Goal: Information Seeking & Learning: Learn about a topic

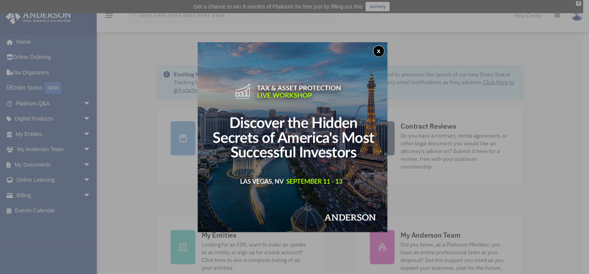
click at [381, 52] on button "x" at bounding box center [379, 51] width 12 height 12
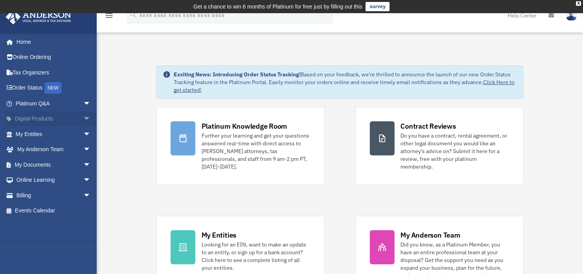
click at [49, 118] on link "Digital Products arrow_drop_down" at bounding box center [53, 118] width 97 height 15
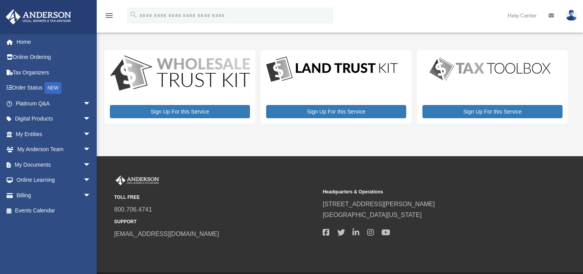
click at [77, 118] on div "kentsdale@hotmail.com Sign Out kentsdale@hotmail.com Home Online Ordering Tax O…" at bounding box center [48, 169] width 97 height 274
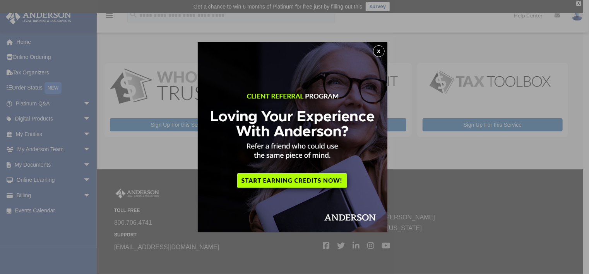
click at [379, 50] on button "x" at bounding box center [379, 51] width 12 height 12
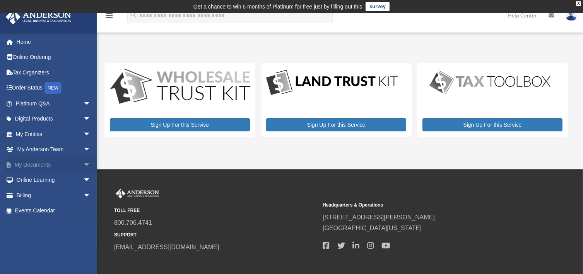
click at [49, 168] on link "My Documents arrow_drop_down" at bounding box center [53, 164] width 97 height 15
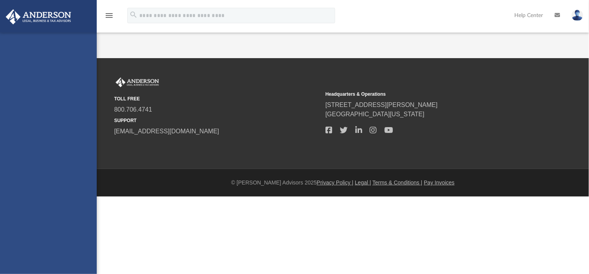
click at [80, 163] on div "[EMAIL_ADDRESS][DOMAIN_NAME] Sign Out [EMAIL_ADDRESS][DOMAIN_NAME] Home Online …" at bounding box center [48, 170] width 97 height 274
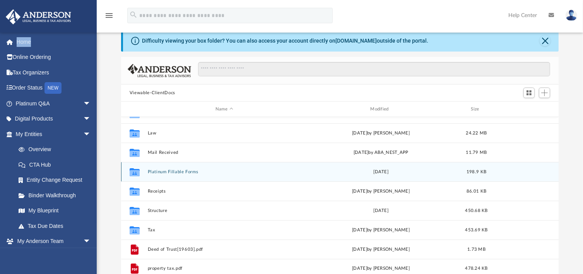
scroll to position [14, 0]
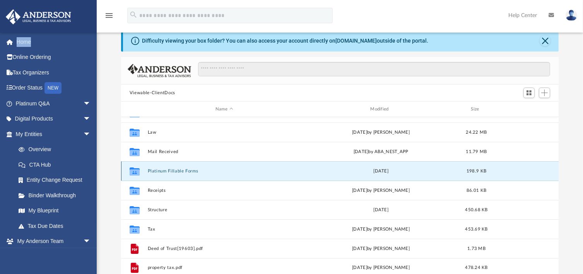
click at [200, 171] on button "Platinum Fillable Forms" at bounding box center [223, 170] width 153 height 5
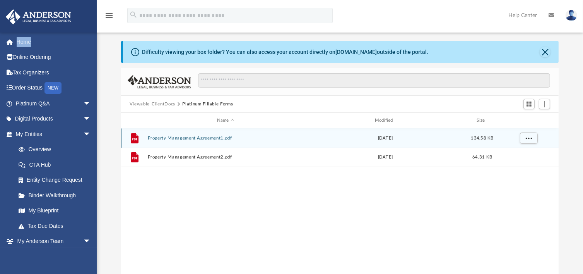
scroll to position [0, 0]
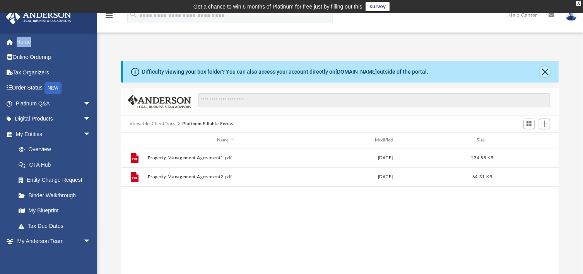
click at [546, 74] on button "Close" at bounding box center [545, 71] width 11 height 11
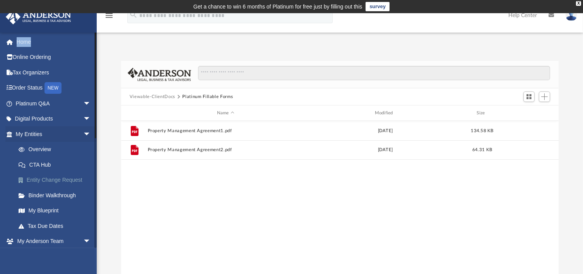
click at [41, 183] on link "Entity Change Request" at bounding box center [57, 179] width 92 height 15
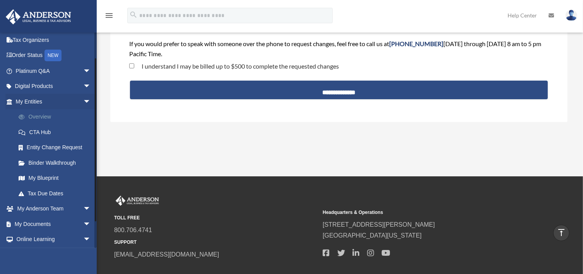
scroll to position [31, 0]
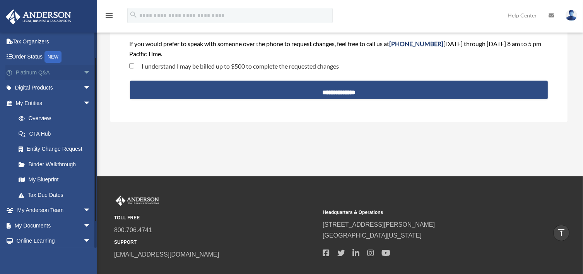
click at [46, 72] on link "Platinum Q&A arrow_drop_down" at bounding box center [53, 72] width 97 height 15
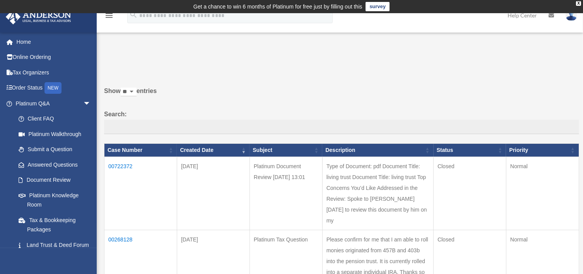
click at [125, 164] on td "00722372" at bounding box center [140, 193] width 73 height 73
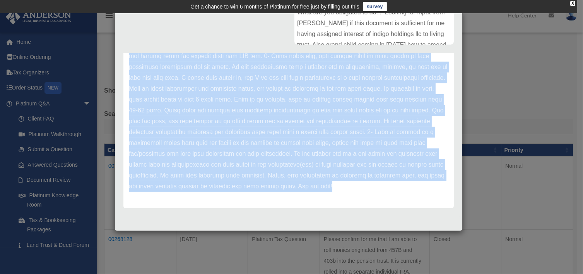
scroll to position [196, 0]
drag, startPoint x: 130, startPoint y: 95, endPoint x: 446, endPoint y: 228, distance: 343.2
click at [446, 228] on div "Case Detail × Platinum Document Review 09/12/2024 13:01 Case Number 00722372 Cr…" at bounding box center [289, 121] width 348 height 219
copy div "Thank you for submitting your document for review through the Platinum Portal! …"
click at [581, 226] on div "Case Detail × Platinum Document Review 09/12/2024 13:01 Case Number 00722372 Cr…" at bounding box center [291, 137] width 583 height 274
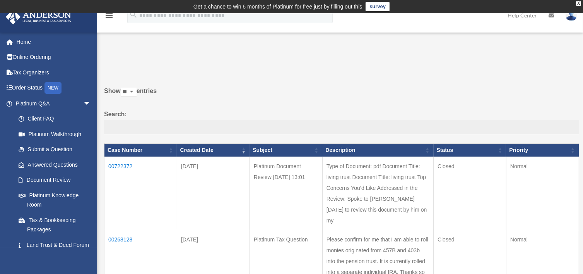
click at [132, 167] on td "00722372" at bounding box center [140, 193] width 73 height 73
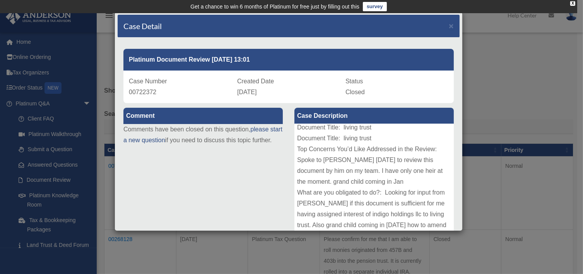
scroll to position [15, 0]
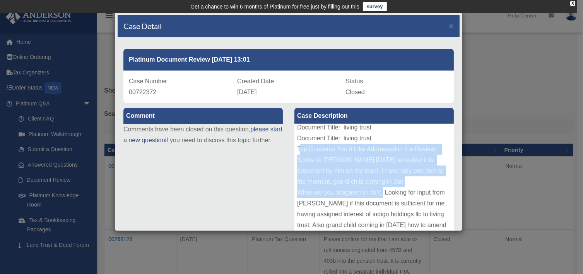
drag, startPoint x: 296, startPoint y: 151, endPoint x: 382, endPoint y: 195, distance: 96.6
click at [382, 195] on div "Type of Document: pdf Document Title: living trust Document Title: living trust…" at bounding box center [373, 182] width 159 height 116
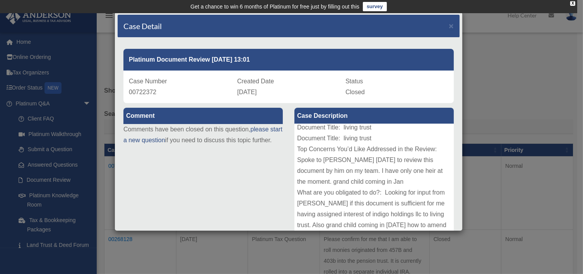
click at [294, 147] on div "Type of Document: pdf Document Title: living trust Document Title: living trust…" at bounding box center [373, 182] width 159 height 116
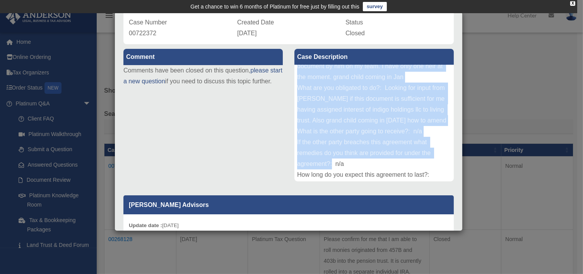
scroll to position [66, 0]
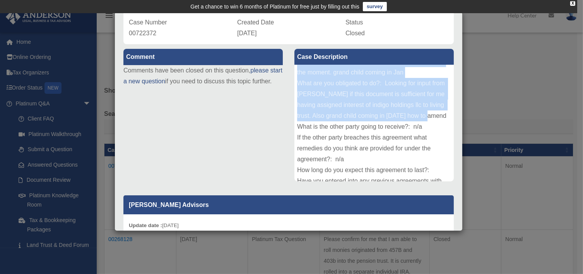
drag, startPoint x: 295, startPoint y: 81, endPoint x: 432, endPoint y: 123, distance: 143.3
click at [432, 123] on div "Type of Document: pdf Document Title: living trust Document Title: living trust…" at bounding box center [373, 123] width 159 height 116
copy div "Document Title: living trust Top Concerns You’d Like Addressed in the Review: S…"
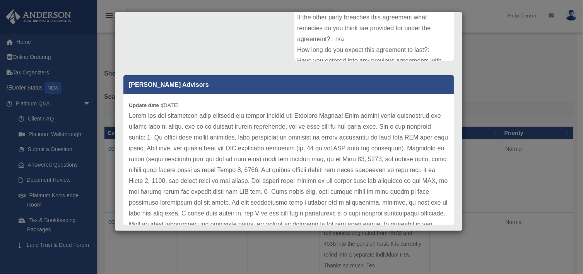
scroll to position [19, 0]
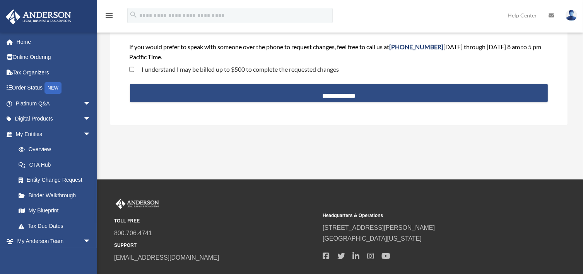
scroll to position [120, 0]
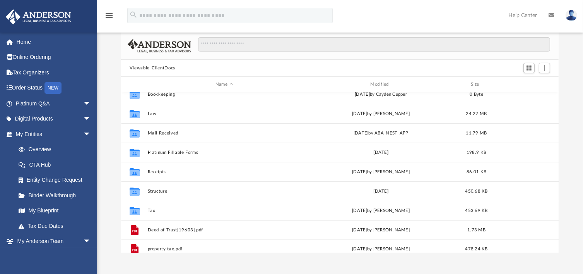
scroll to position [7, 0]
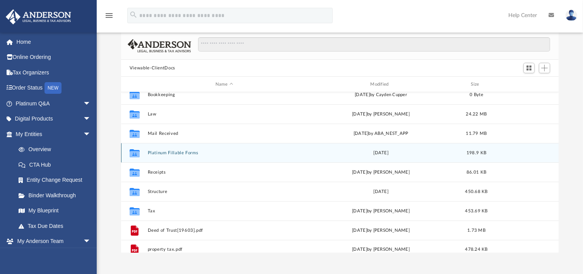
click at [192, 150] on button "Platinum Fillable Forms" at bounding box center [223, 152] width 153 height 5
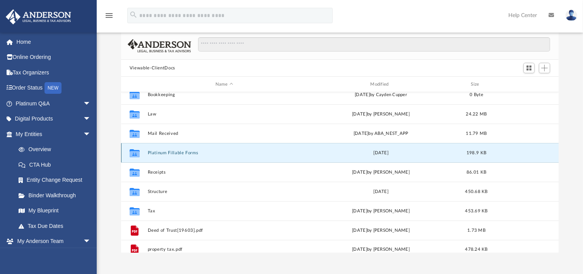
click at [192, 150] on button "Platinum Fillable Forms" at bounding box center [223, 152] width 153 height 5
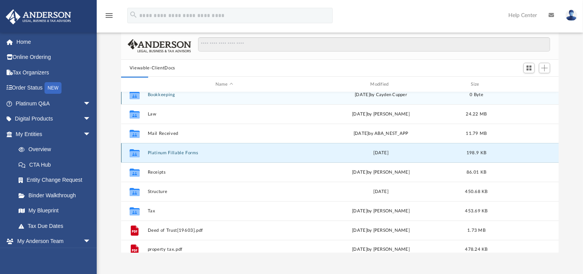
scroll to position [0, 0]
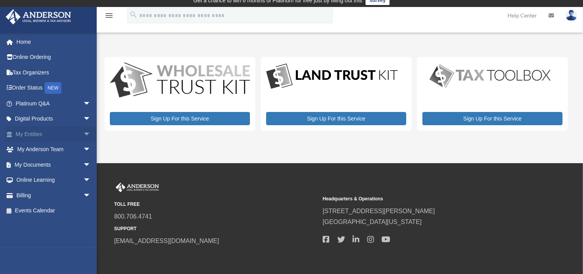
scroll to position [7, 0]
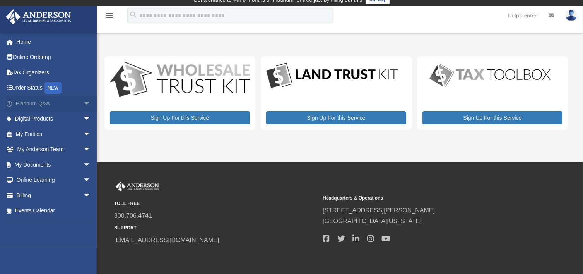
click at [38, 103] on link "Platinum Q&A arrow_drop_down" at bounding box center [53, 103] width 97 height 15
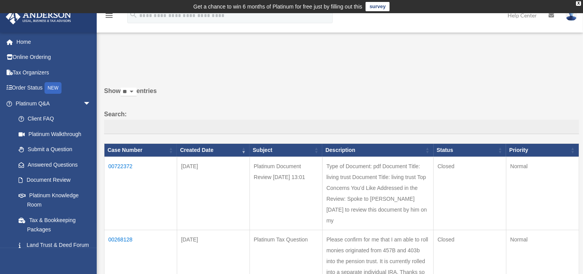
click at [321, 200] on td "Platinum Document Review 09/12/2024 13:01" at bounding box center [286, 193] width 73 height 73
click at [445, 163] on td "Closed" at bounding box center [470, 193] width 73 height 73
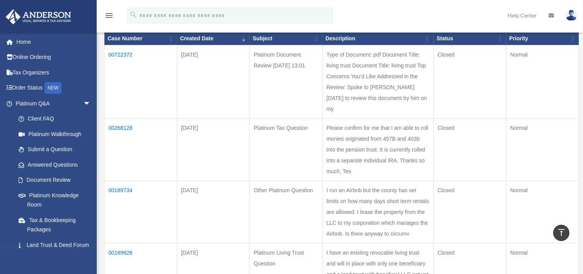
scroll to position [88, 0]
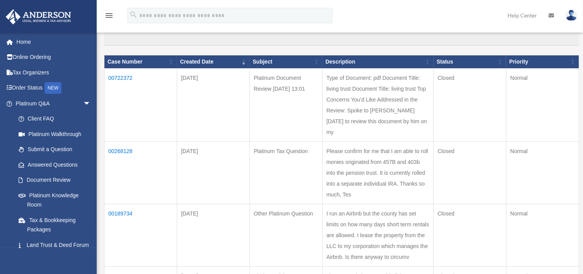
click at [561, 92] on td "Normal" at bounding box center [542, 104] width 73 height 73
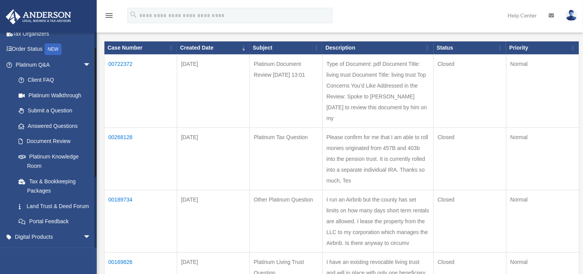
scroll to position [0, 0]
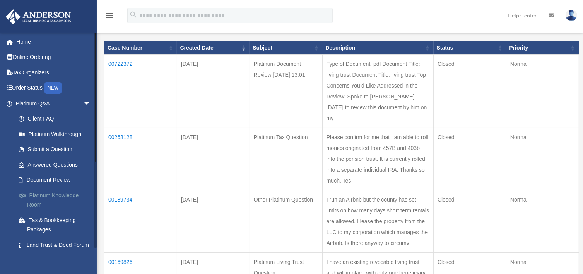
click at [41, 195] on link "Platinum Knowledge Room" at bounding box center [57, 199] width 92 height 25
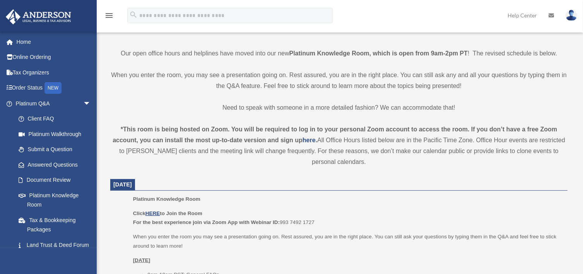
scroll to position [183, 0]
drag, startPoint x: 304, startPoint y: 215, endPoint x: 298, endPoint y: 215, distance: 5.8
click at [298, 215] on p "Click HERE to Join the Room For the best experience join via Zoom App with Webi…" at bounding box center [347, 217] width 429 height 18
click at [154, 212] on u "HERE" at bounding box center [152, 212] width 14 height 6
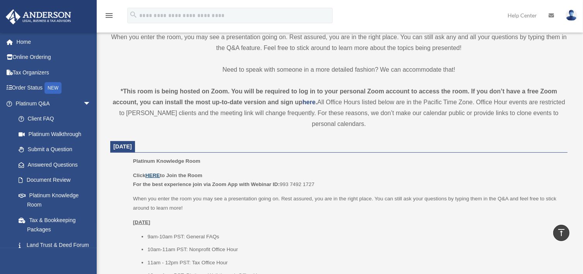
scroll to position [224, 0]
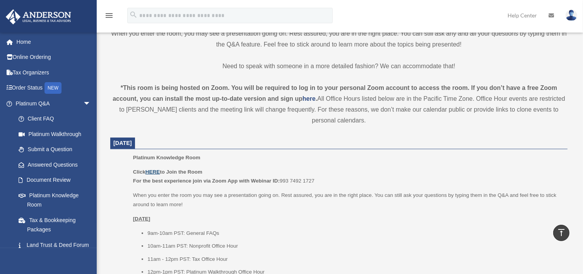
click at [155, 170] on u "HERE" at bounding box center [152, 172] width 14 height 6
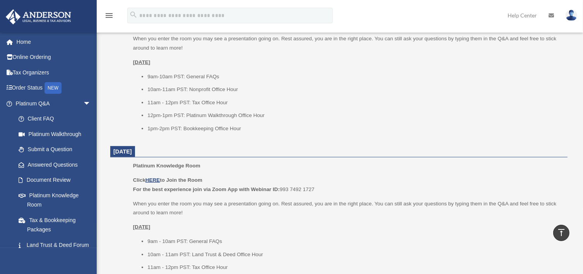
scroll to position [379, 0]
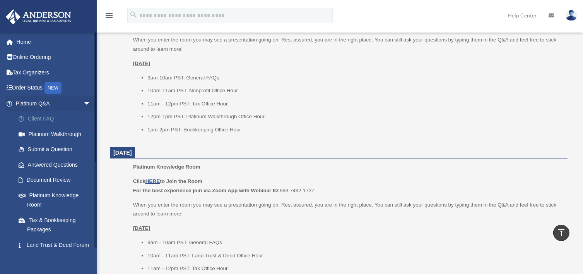
click at [39, 119] on link "Client FAQ" at bounding box center [57, 118] width 92 height 15
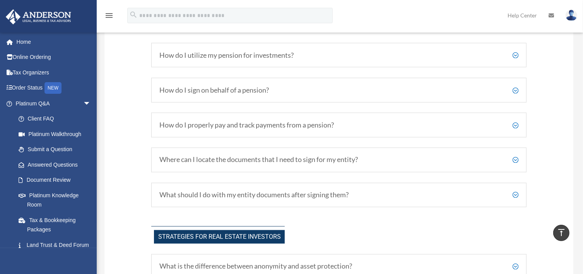
scroll to position [1322, 0]
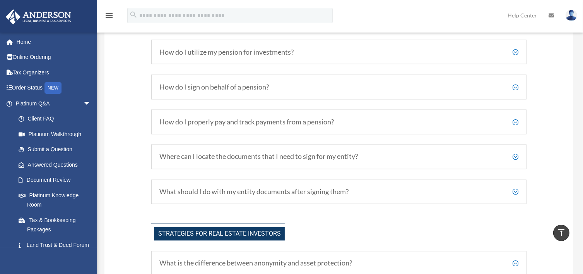
click at [515, 188] on h5 "What should I do with my entity documents after signing them?" at bounding box center [338, 192] width 359 height 9
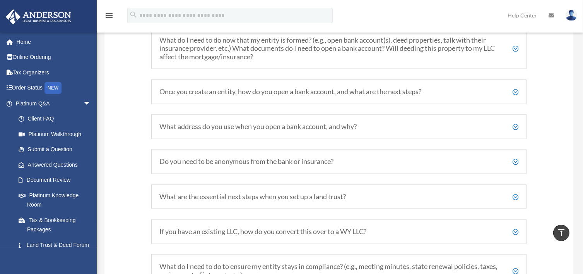
scroll to position [914, 0]
